Goal: Information Seeking & Learning: Check status

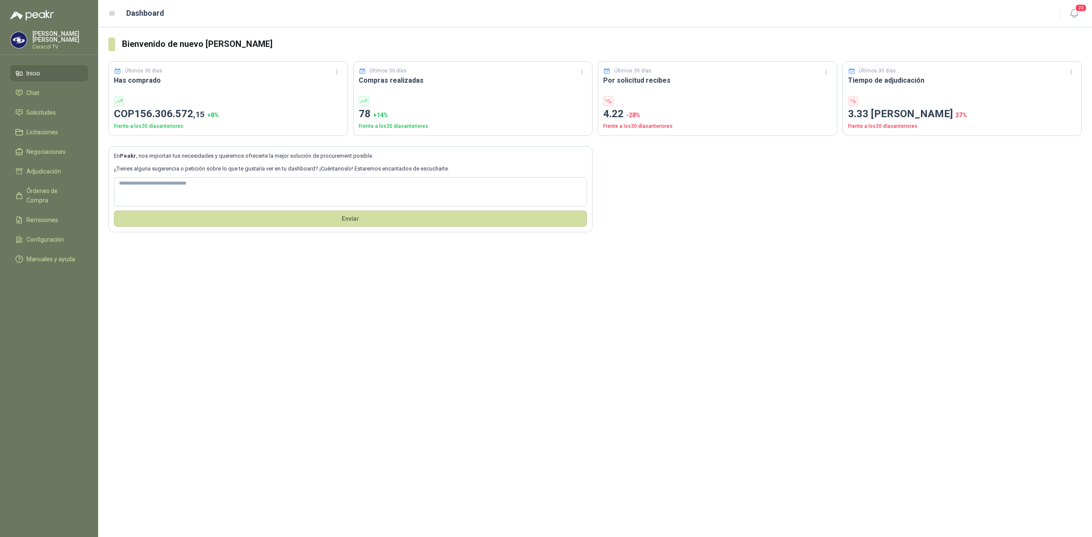
click at [45, 67] on link "Inicio" at bounding box center [49, 73] width 78 height 16
click at [31, 113] on span "Solicitudes" at bounding box center [40, 112] width 29 height 9
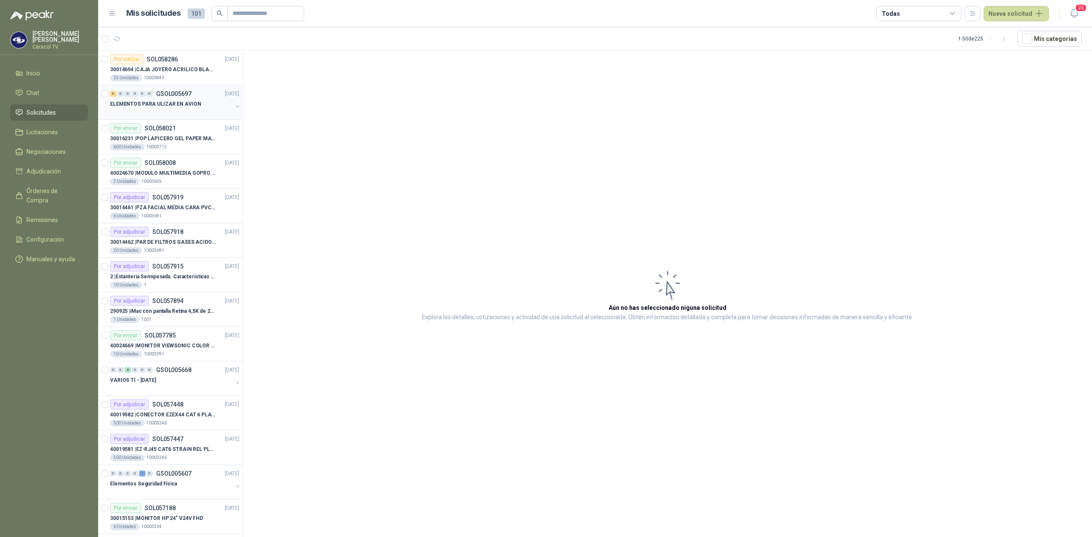
click at [137, 109] on div "ELEMENTOS PARA ULIZAR EN AVION" at bounding box center [171, 104] width 122 height 10
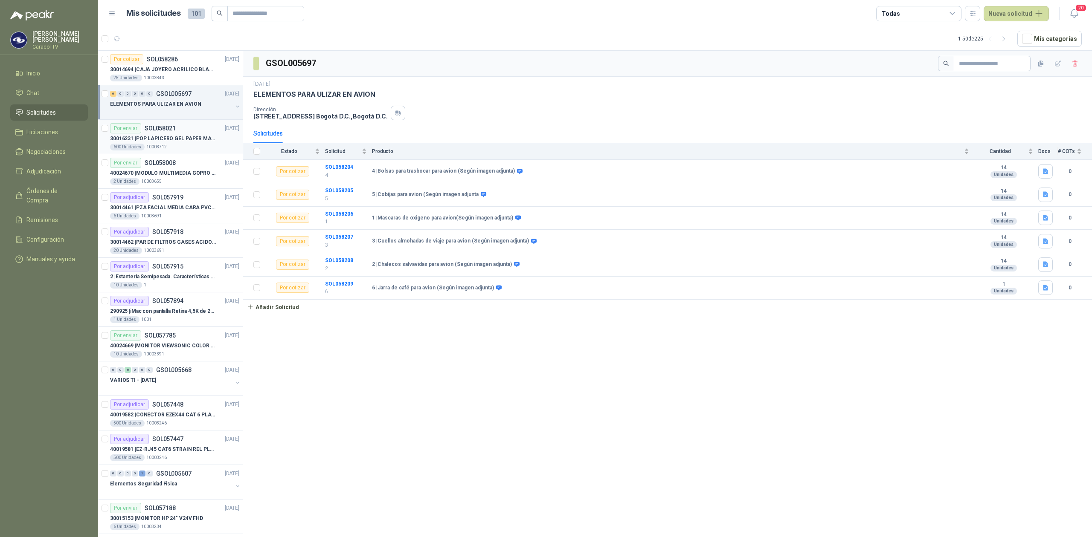
click at [183, 142] on p "30016231 | POP LAPICERO GEL PAPER MATE INKJOY 0.7 (Revisar el adjunto)" at bounding box center [163, 139] width 106 height 8
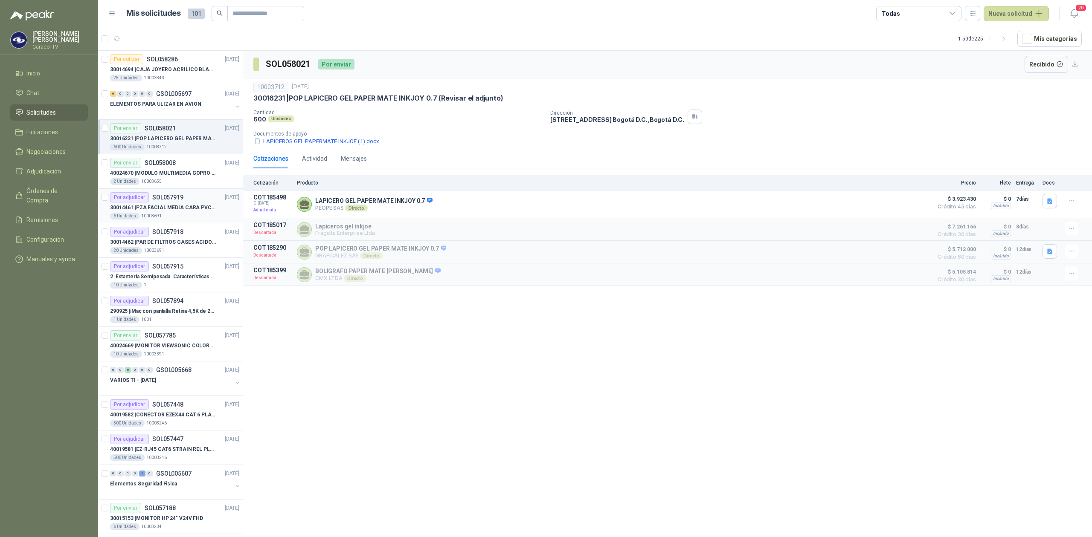
click at [168, 210] on p "30014461 | PZA FACIAL MEDIA CARA PVC SERIE 6000 3M" at bounding box center [163, 208] width 106 height 8
